Goal: Check status: Check status

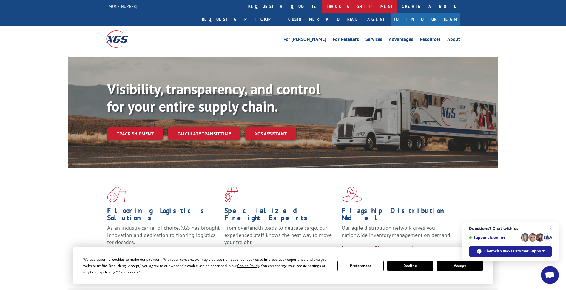
click at [322, 7] on link "track a shipment" at bounding box center [359, 6] width 75 height 13
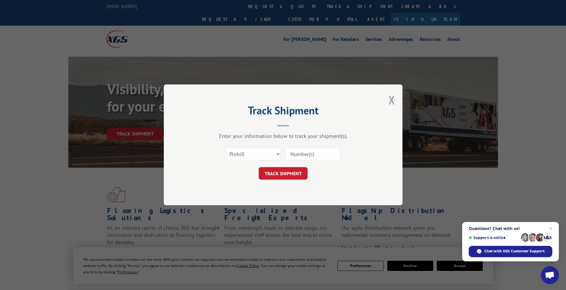
click at [304, 153] on input at bounding box center [312, 154] width 55 height 13
click at [265, 152] on select "Select category... Probill BOL PO" at bounding box center [253, 154] width 55 height 13
select select "bol"
click at [226, 148] on select "Select category... Probill BOL PO" at bounding box center [253, 154] width 55 height 13
click at [299, 152] on input at bounding box center [312, 154] width 55 height 13
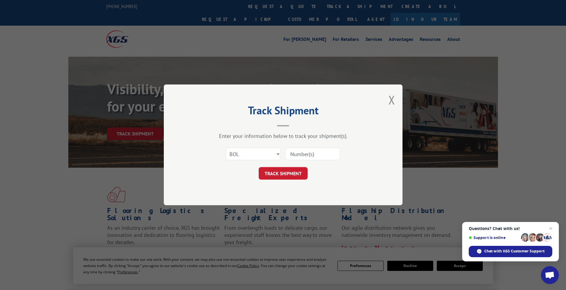
paste input "6100054989"
type input "6100054989"
click at [283, 174] on button "TRACK SHIPMENT" at bounding box center [283, 173] width 49 height 13
